Goal: Navigation & Orientation: Understand site structure

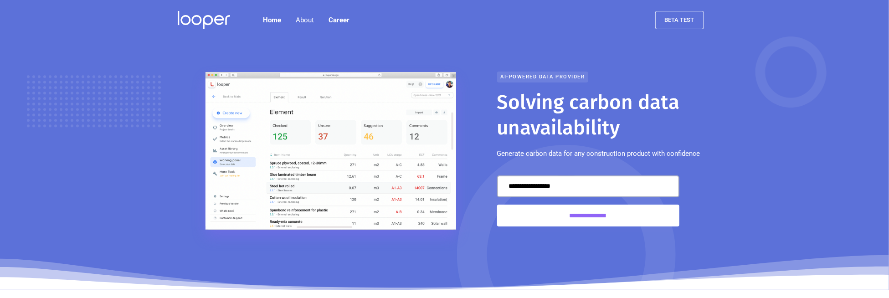
click at [337, 101] on img at bounding box center [330, 151] width 251 height 158
click at [306, 48] on link "About us" at bounding box center [309, 49] width 44 height 20
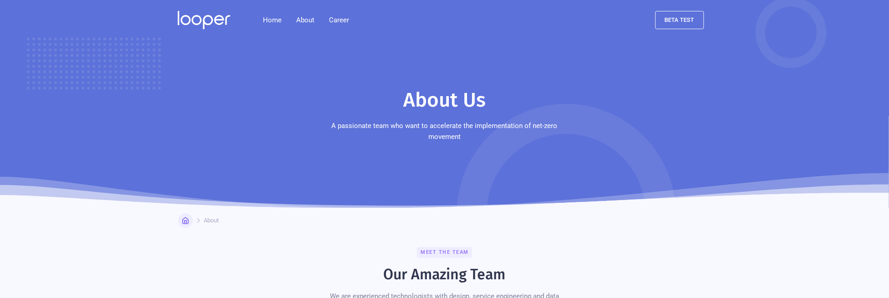
click at [269, 19] on link "Home" at bounding box center [272, 20] width 33 height 18
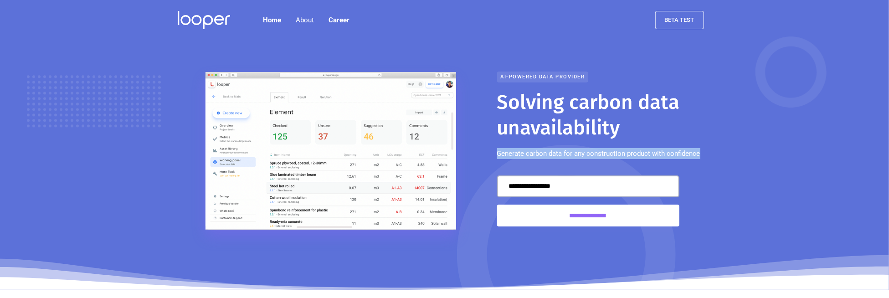
drag, startPoint x: 700, startPoint y: 151, endPoint x: 494, endPoint y: 160, distance: 206.5
click at [494, 160] on div "**********" at bounding box center [444, 151] width 547 height 159
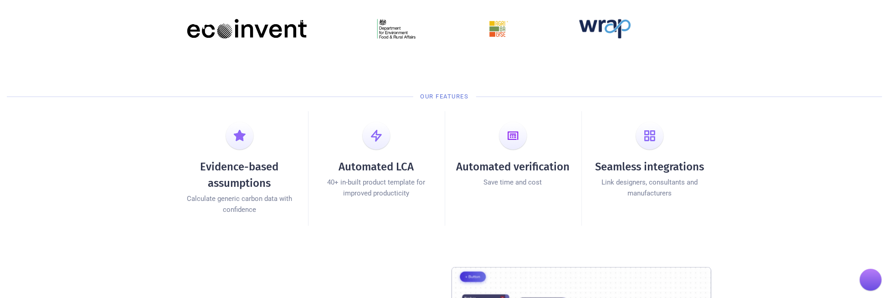
scroll to position [501, 0]
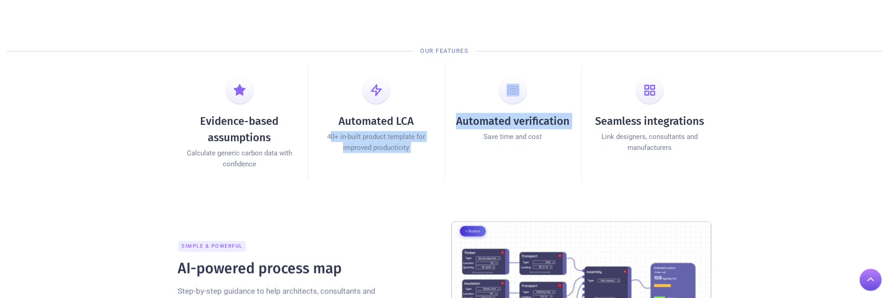
drag, startPoint x: 330, startPoint y: 136, endPoint x: 472, endPoint y: 155, distance: 143.0
click at [472, 155] on div "Evidence-based assumptions Calculate generic carbon data with confidence Automa…" at bounding box center [444, 123] width 547 height 115
click at [357, 169] on div "Automated LCA 40+ in-built product template for improved producticity" at bounding box center [376, 123] width 137 height 115
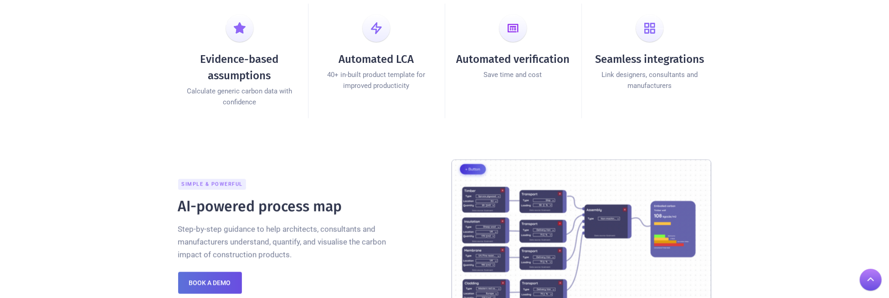
scroll to position [592, 0]
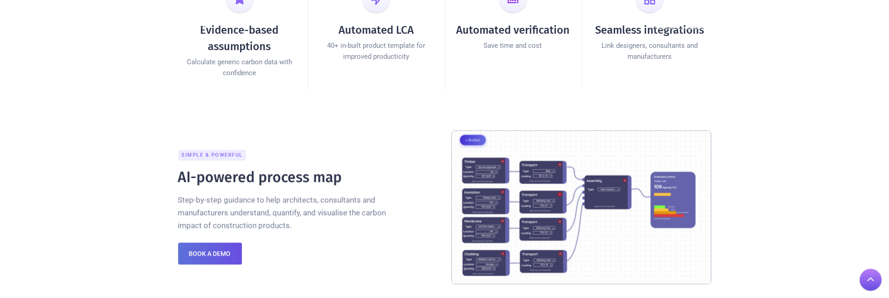
click at [500, 192] on img at bounding box center [581, 207] width 260 height 154
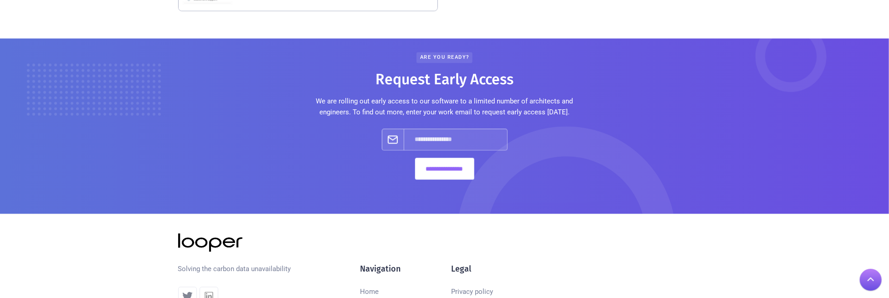
scroll to position [1176, 0]
